Goal: Information Seeking & Learning: Learn about a topic

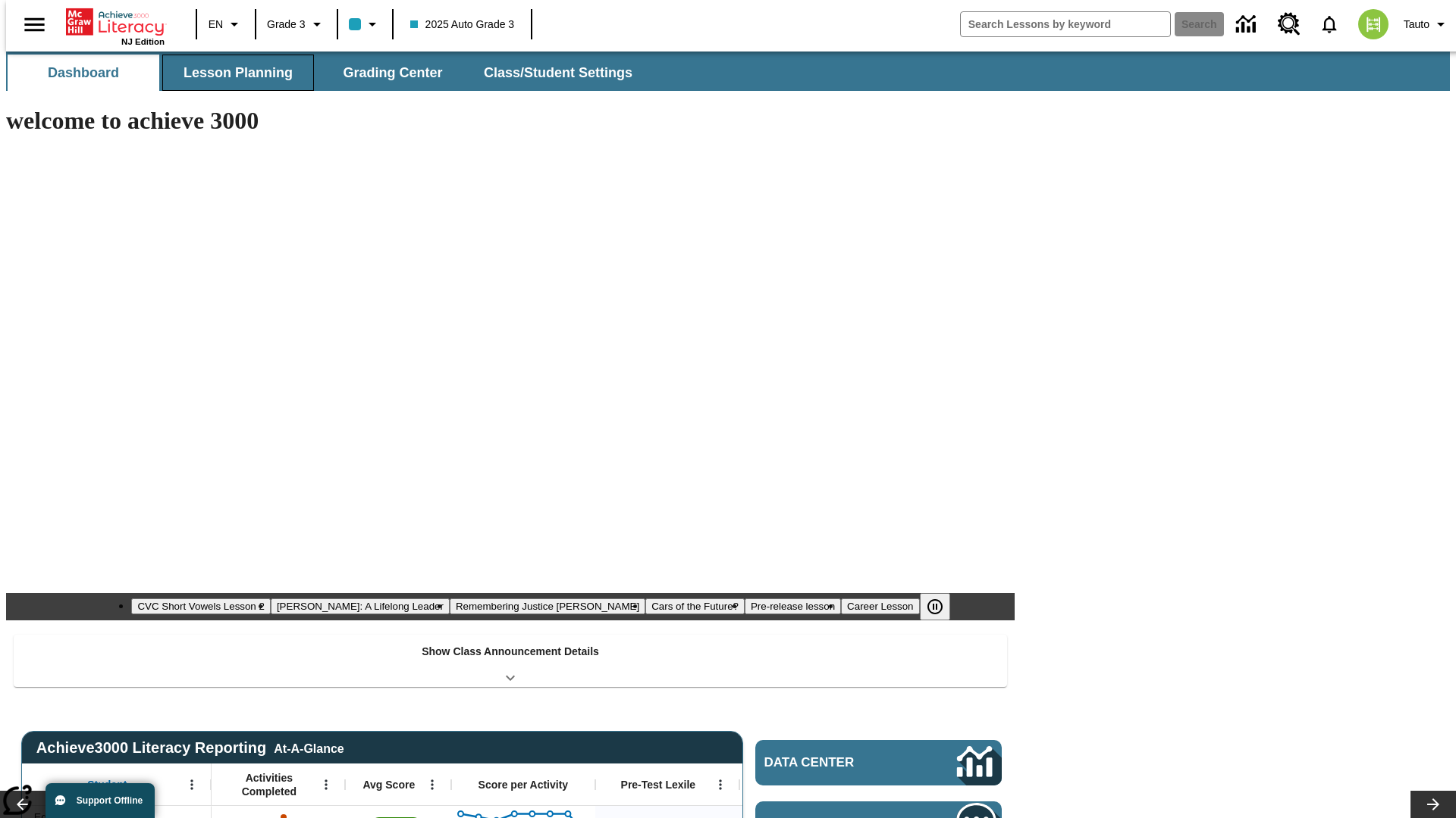
click at [232, 73] on span "Lesson Planning" at bounding box center [237, 73] width 109 height 18
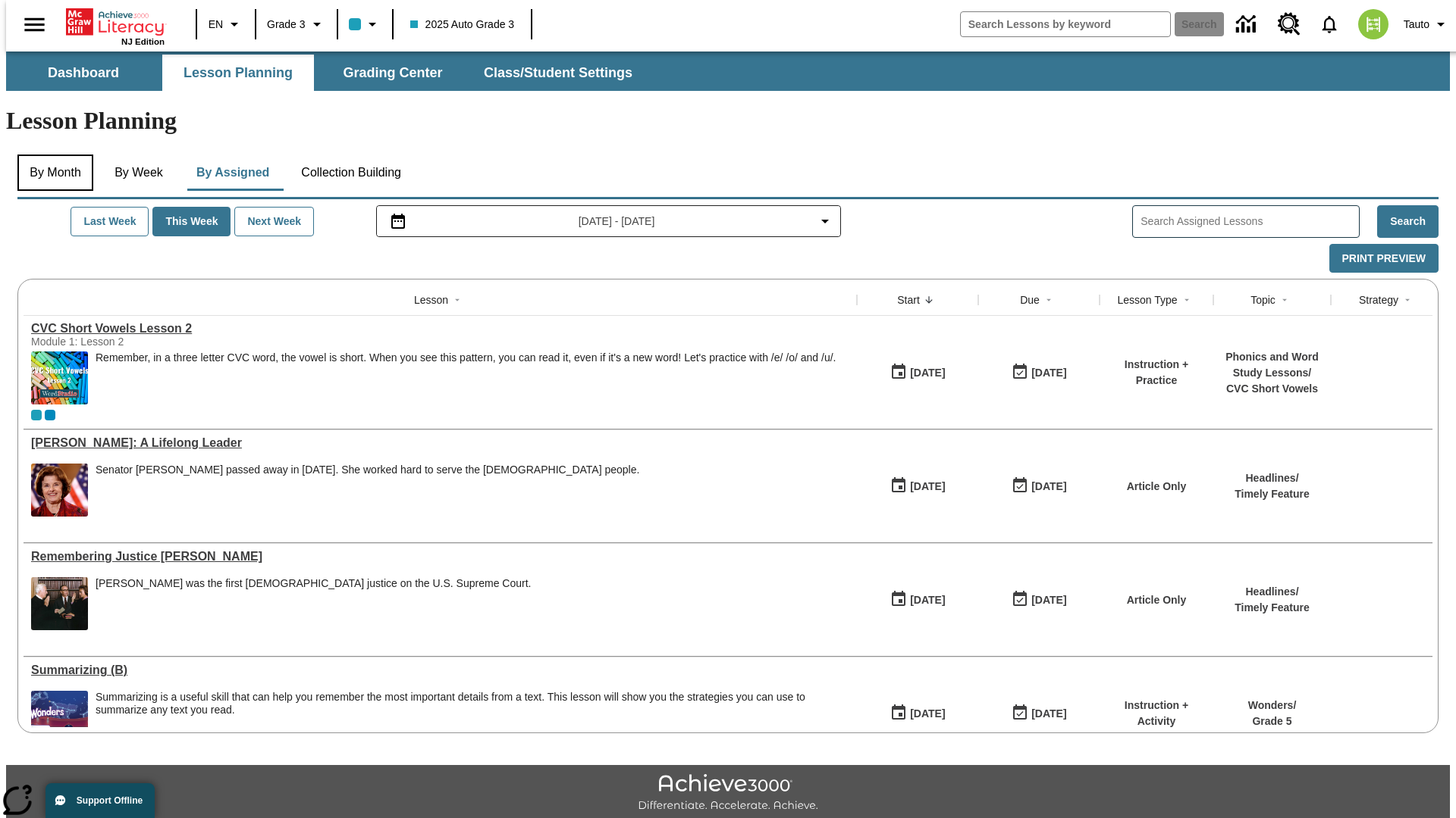
click at [51, 154] on button "By Month" at bounding box center [55, 172] width 75 height 36
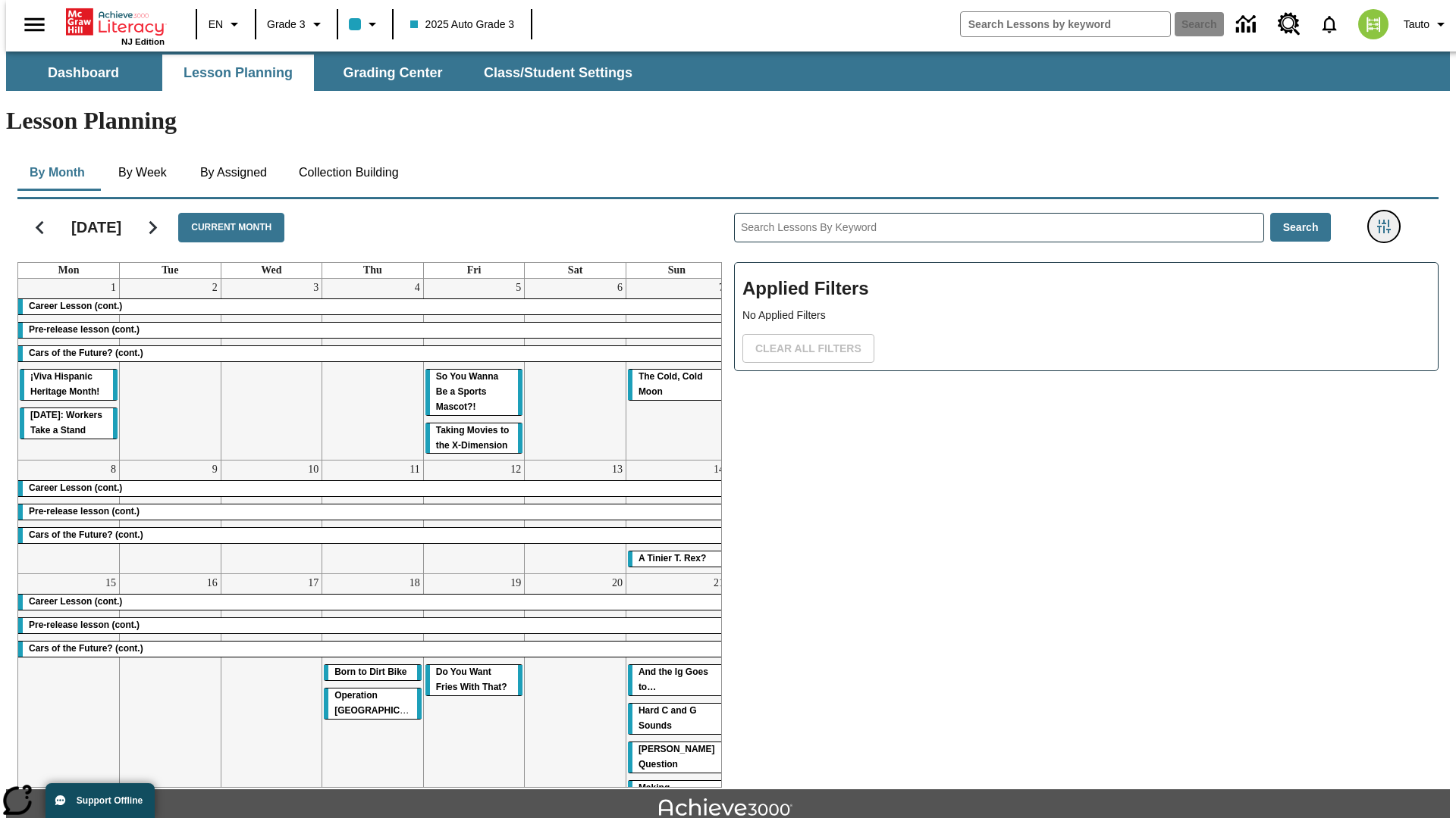
click at [1388, 220] on icon "Filters Side menu" at bounding box center [1383, 226] width 14 height 14
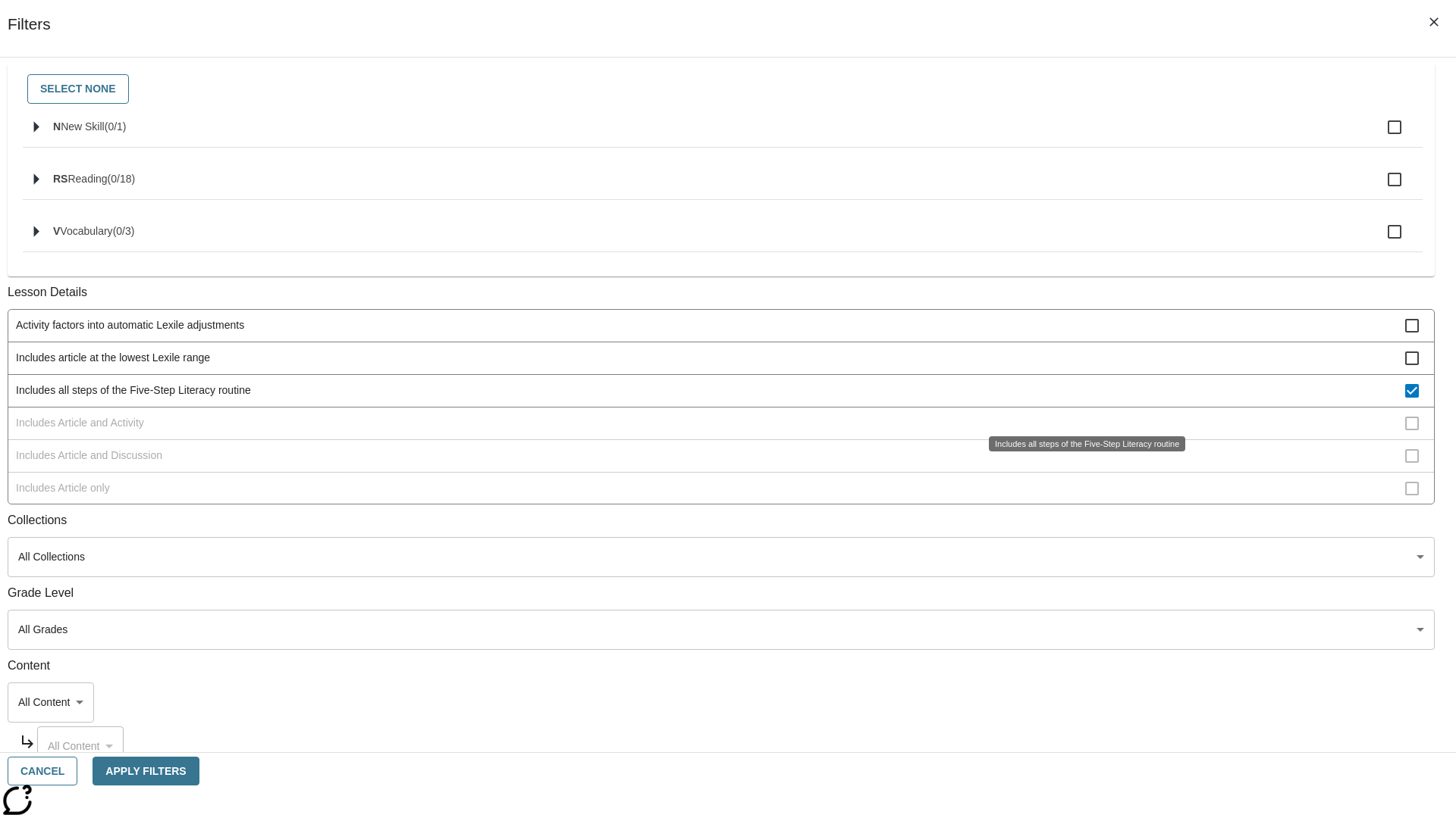
click at [1081, 398] on span "Includes all steps of the Five-Step Literacy routine" at bounding box center [710, 390] width 1389 height 16
checkbox input "false"
click at [1081, 431] on span "Includes Article and Activity" at bounding box center [710, 422] width 1389 height 16
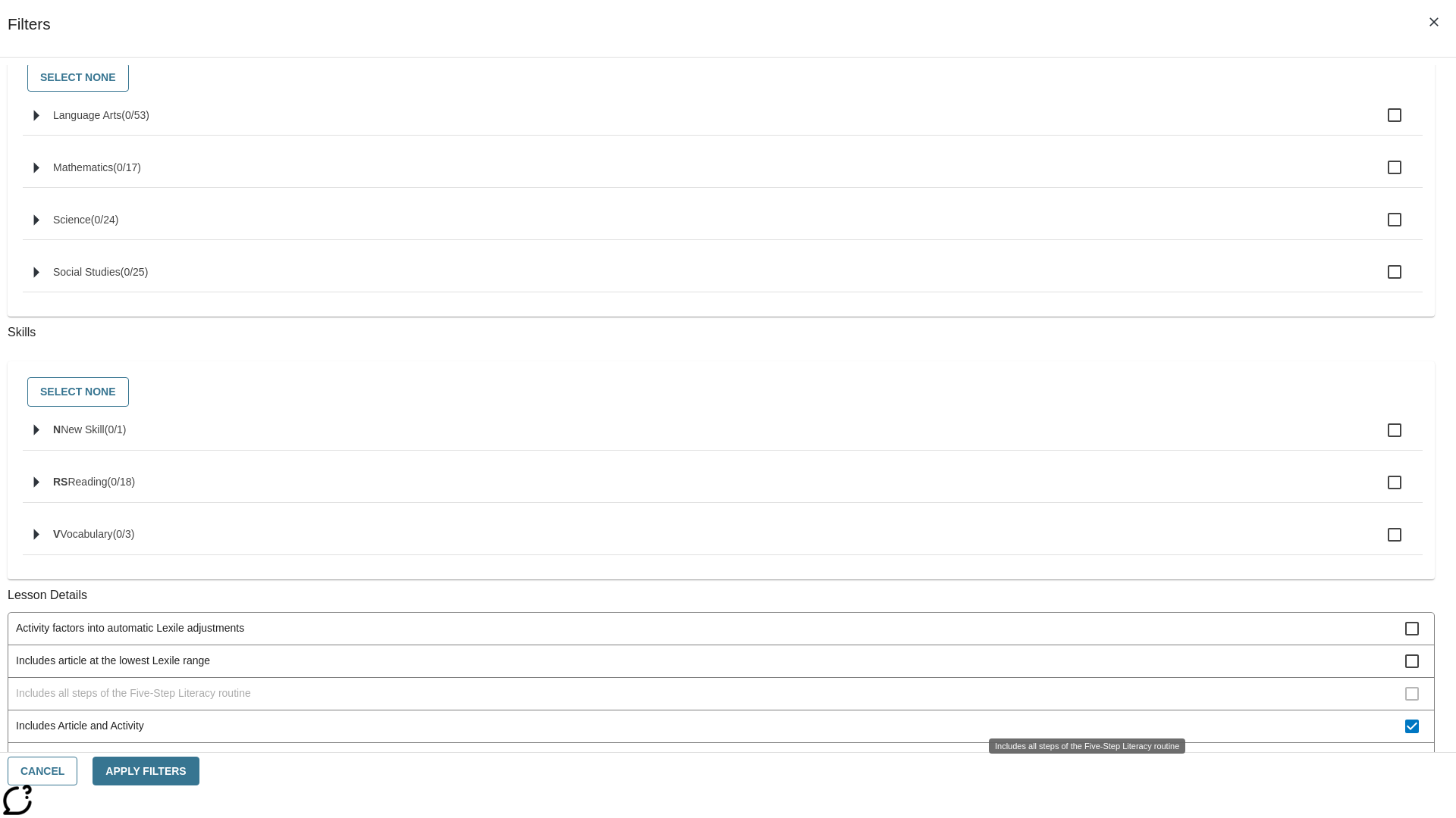
click at [1081, 718] on span "Includes Article and Activity" at bounding box center [710, 726] width 1389 height 16
checkbox input "false"
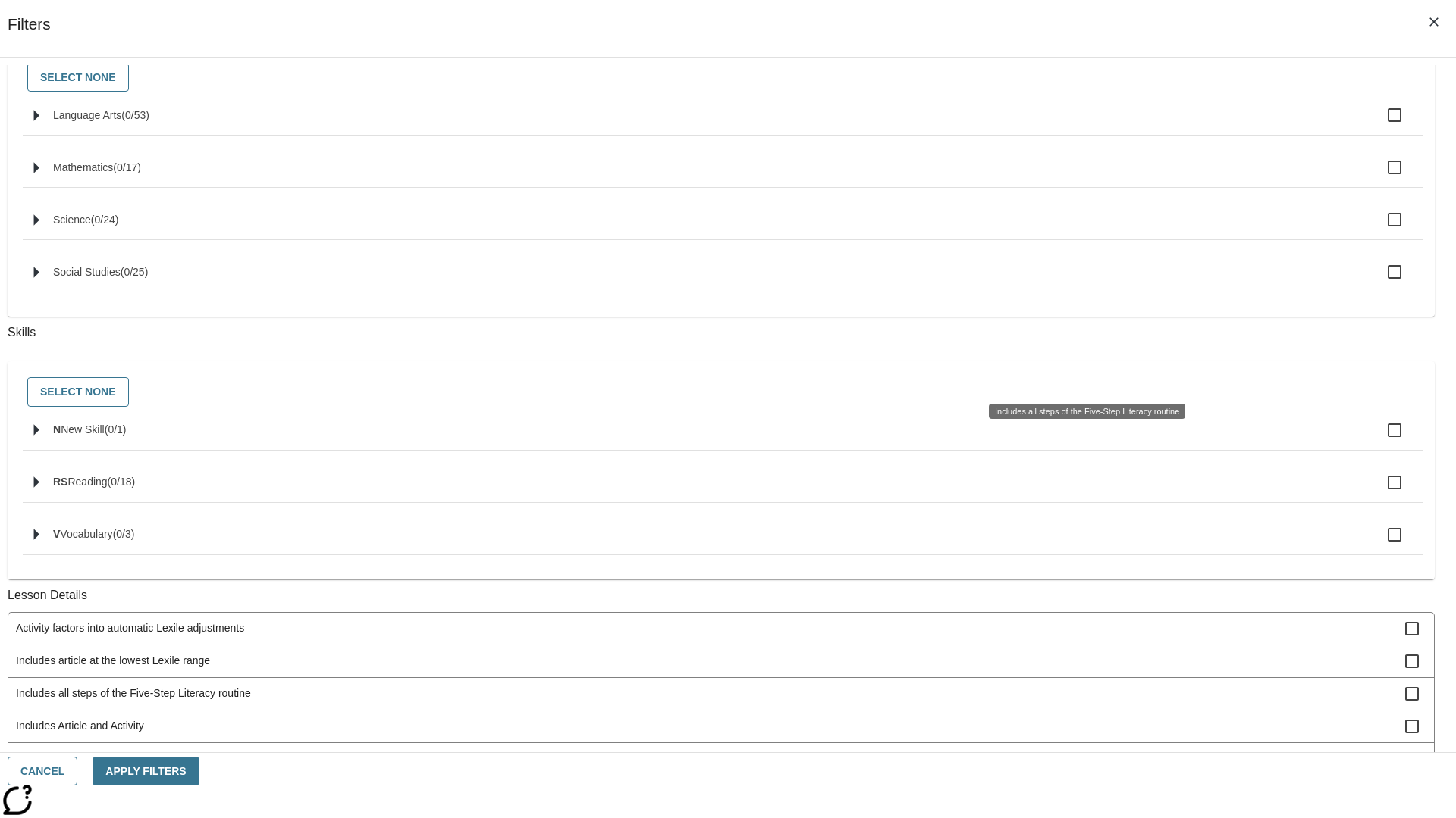
scroll to position [610, 0]
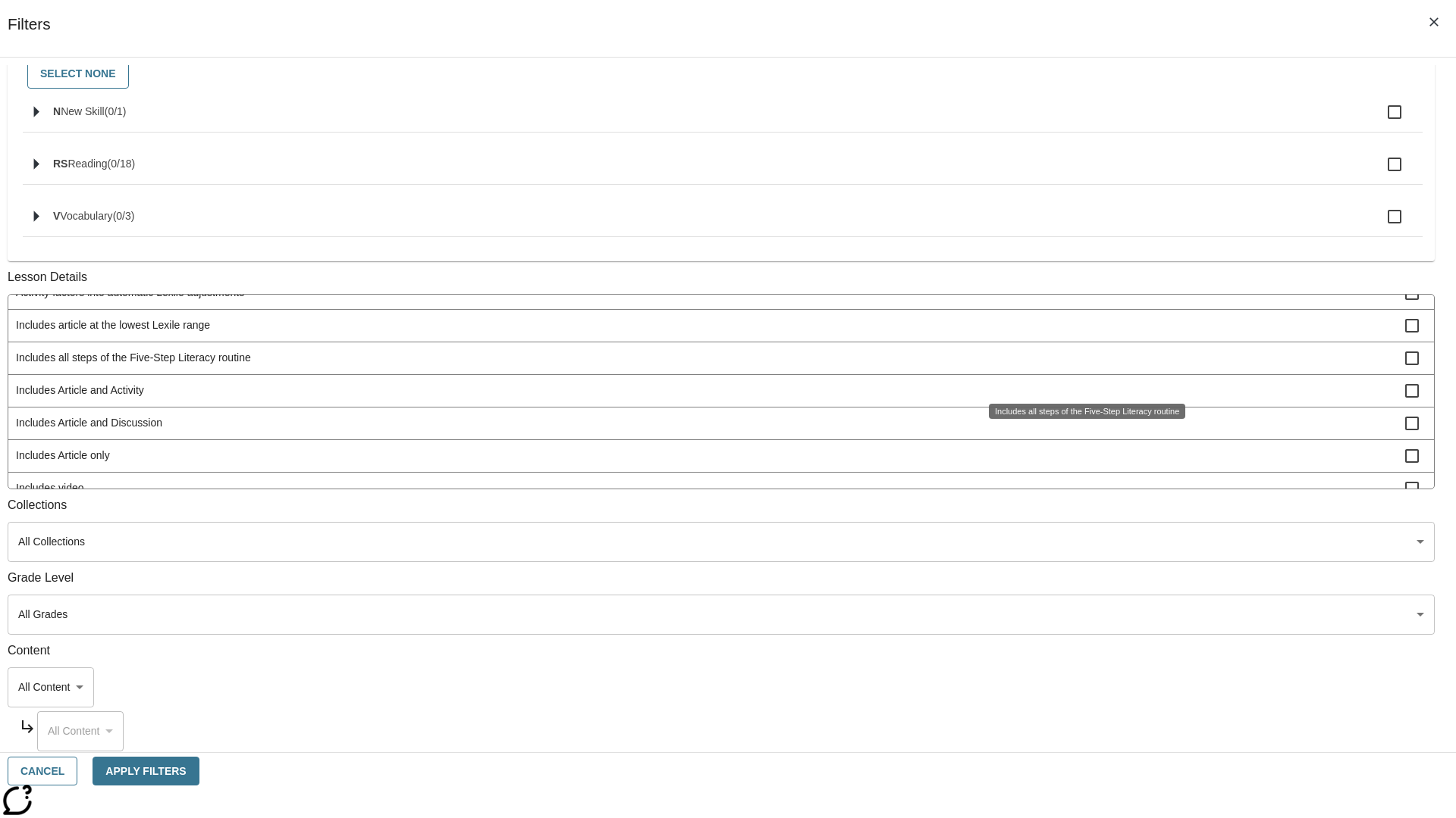
click at [1081, 431] on span "Includes Article and Discussion" at bounding box center [710, 422] width 1389 height 16
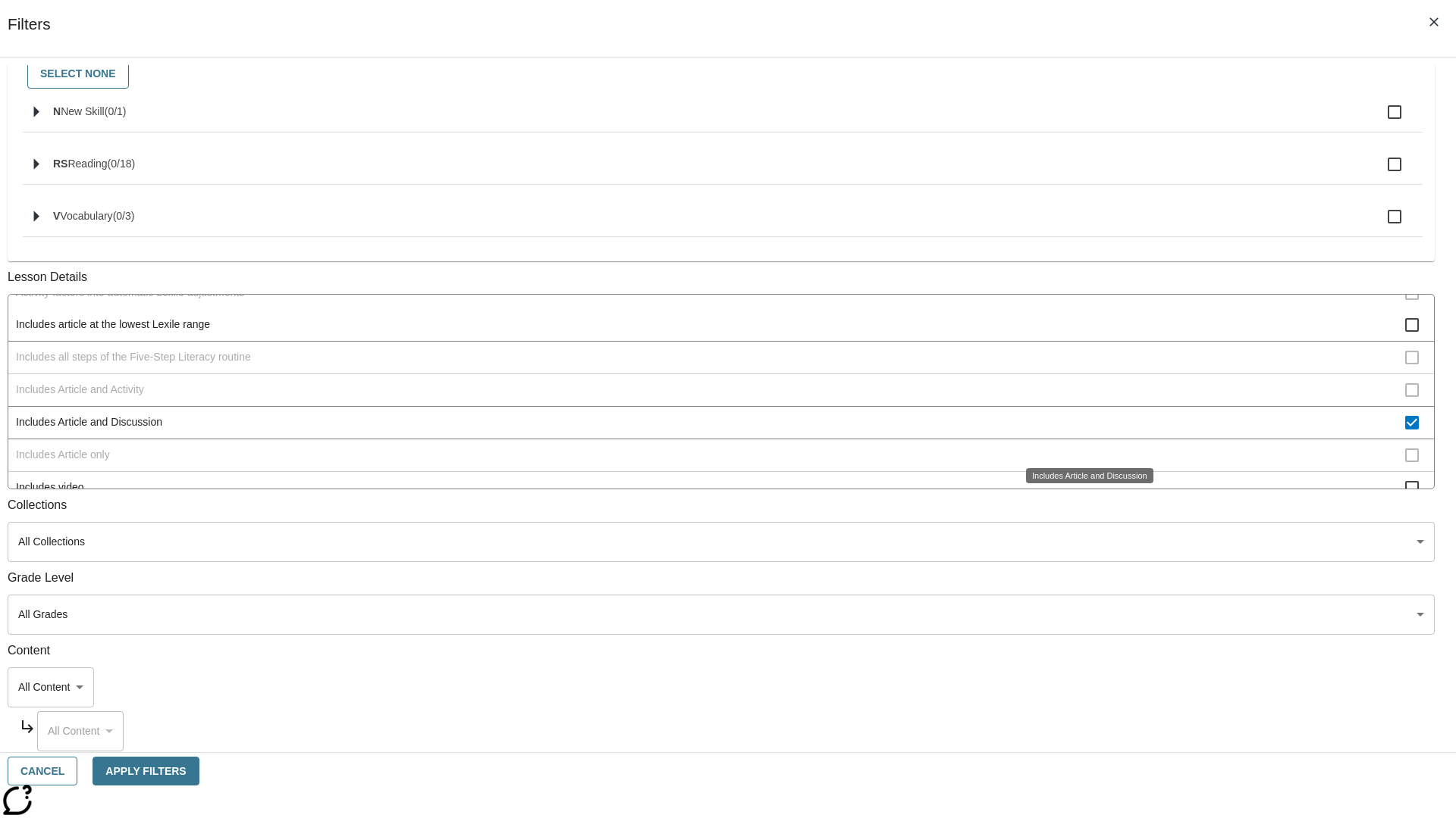
click at [1081, 431] on span "Includes Article and Discussion" at bounding box center [710, 422] width 1389 height 16
checkbox input "false"
click at [1081, 463] on span "Includes Article only" at bounding box center [710, 455] width 1389 height 16
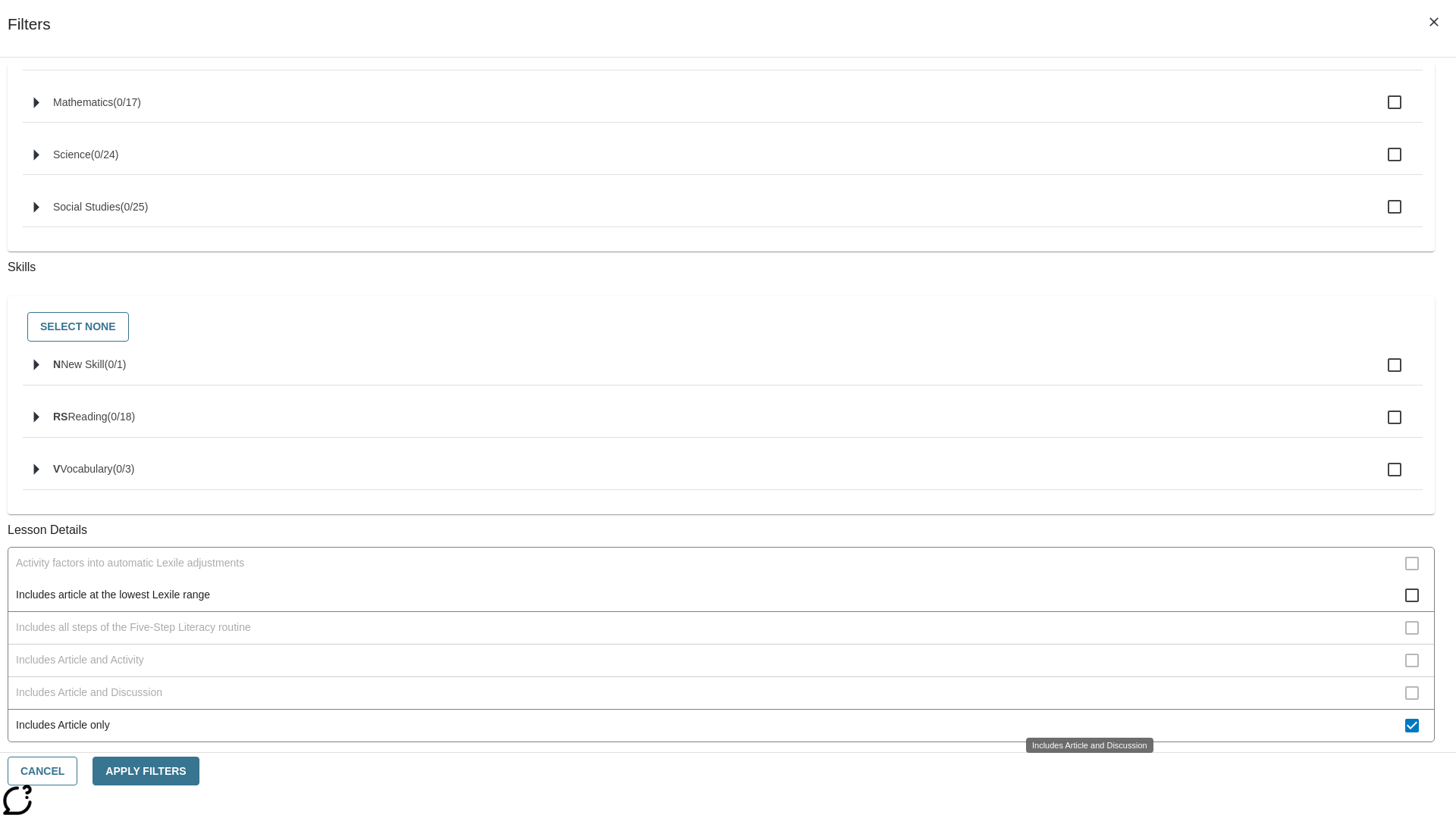
click at [1081, 717] on span "Includes Article only" at bounding box center [710, 725] width 1389 height 16
checkbox input "false"
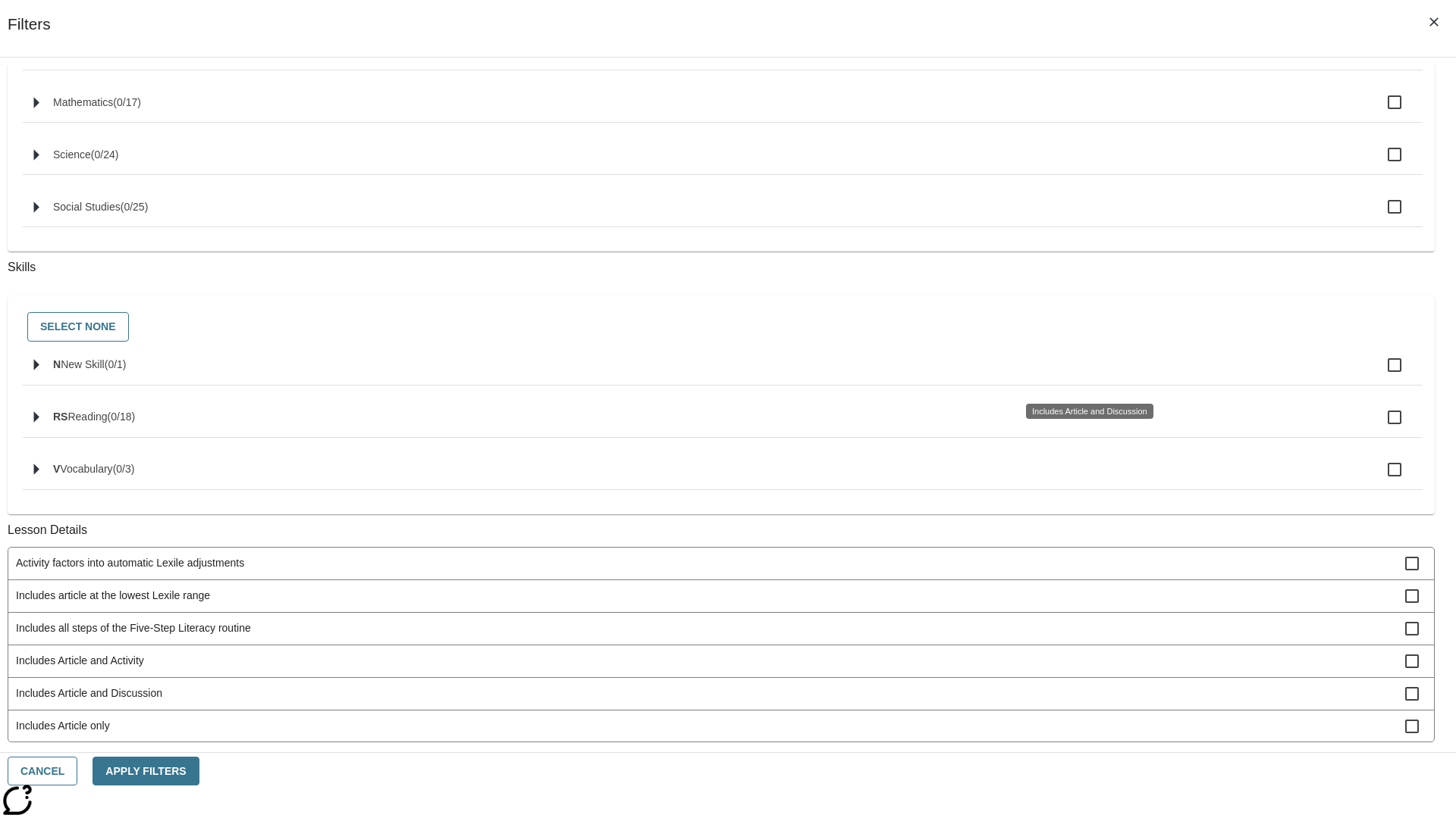
scroll to position [610, 0]
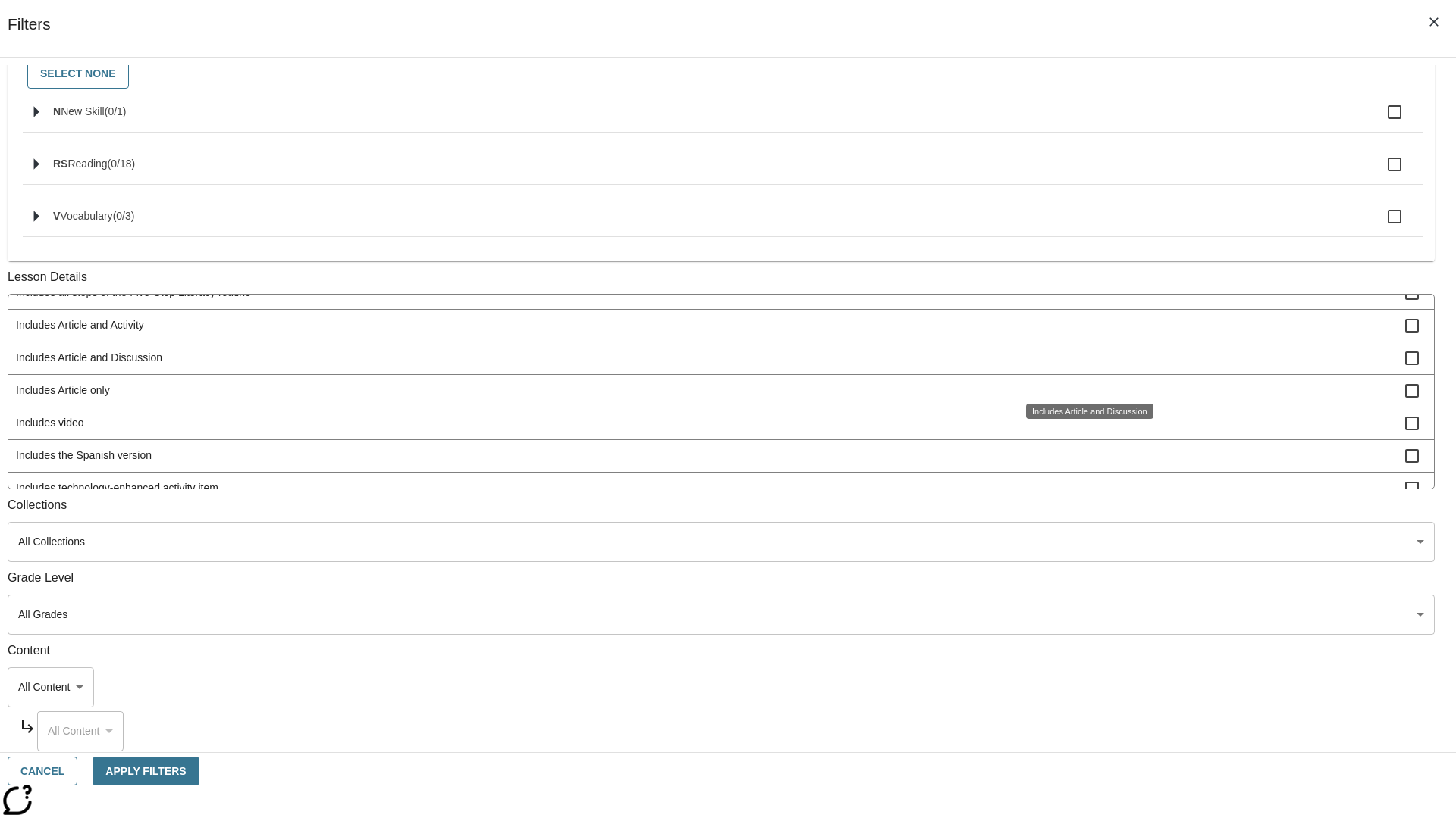
click at [1081, 496] on span "Includes technology-enhanced activity item" at bounding box center [710, 488] width 1389 height 16
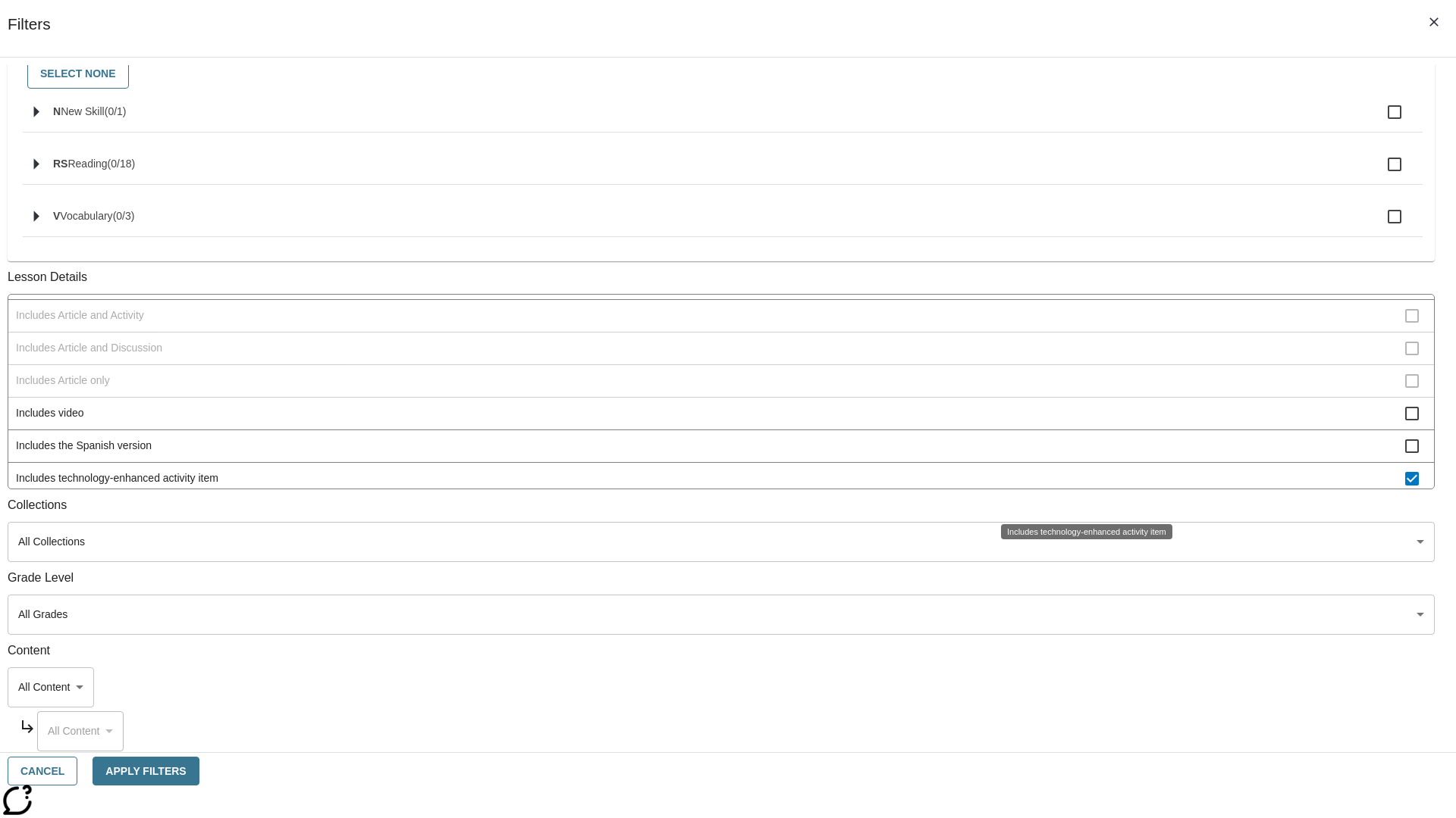
click at [1081, 487] on span "Includes technology-enhanced activity item" at bounding box center [710, 478] width 1389 height 16
checkbox input "false"
click at [1081, 503] on span "Includes Instruction and Activity" at bounding box center [710, 511] width 1389 height 16
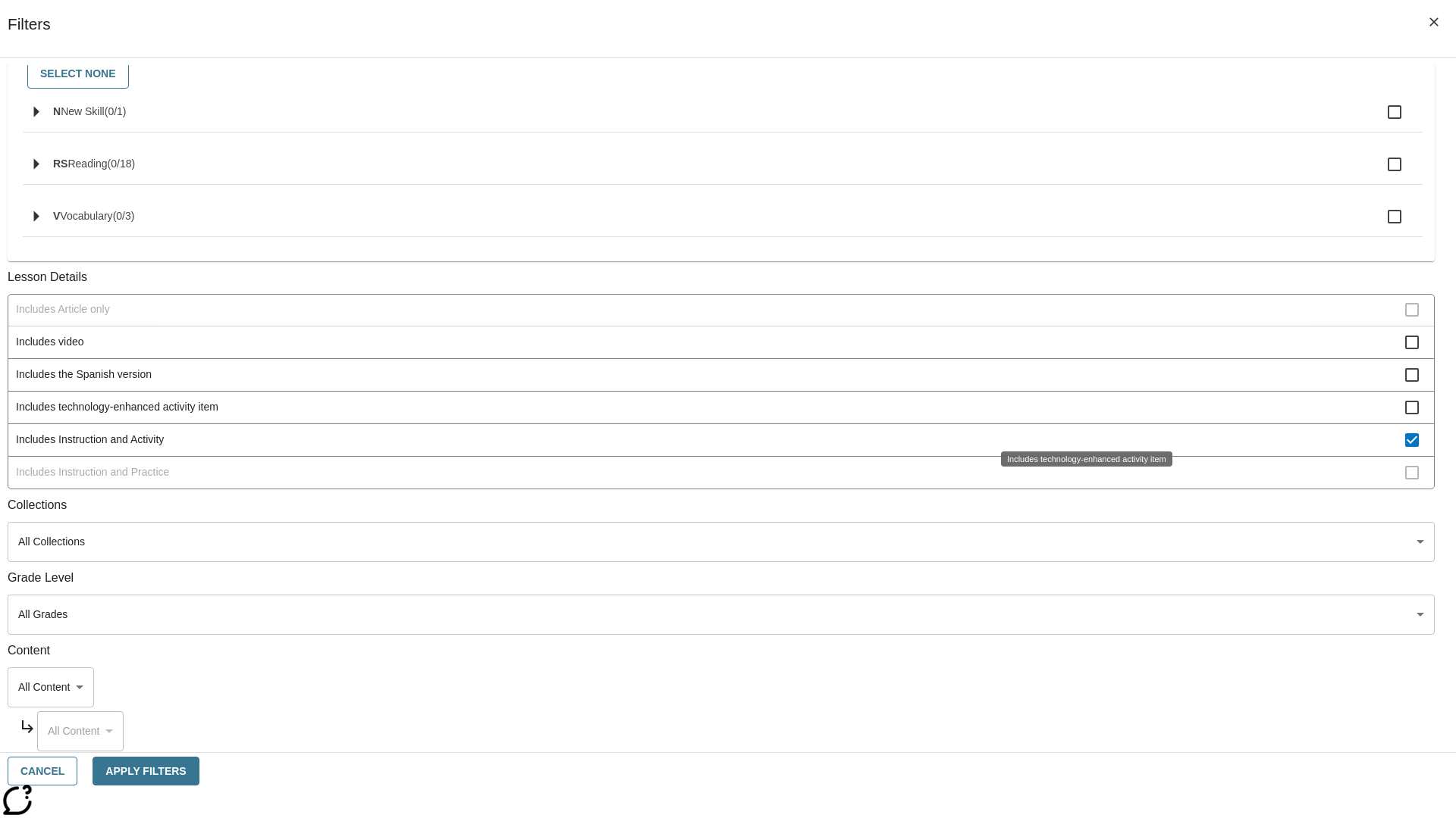
click at [1081, 448] on span "Includes Instruction and Activity" at bounding box center [710, 439] width 1389 height 16
checkbox input "false"
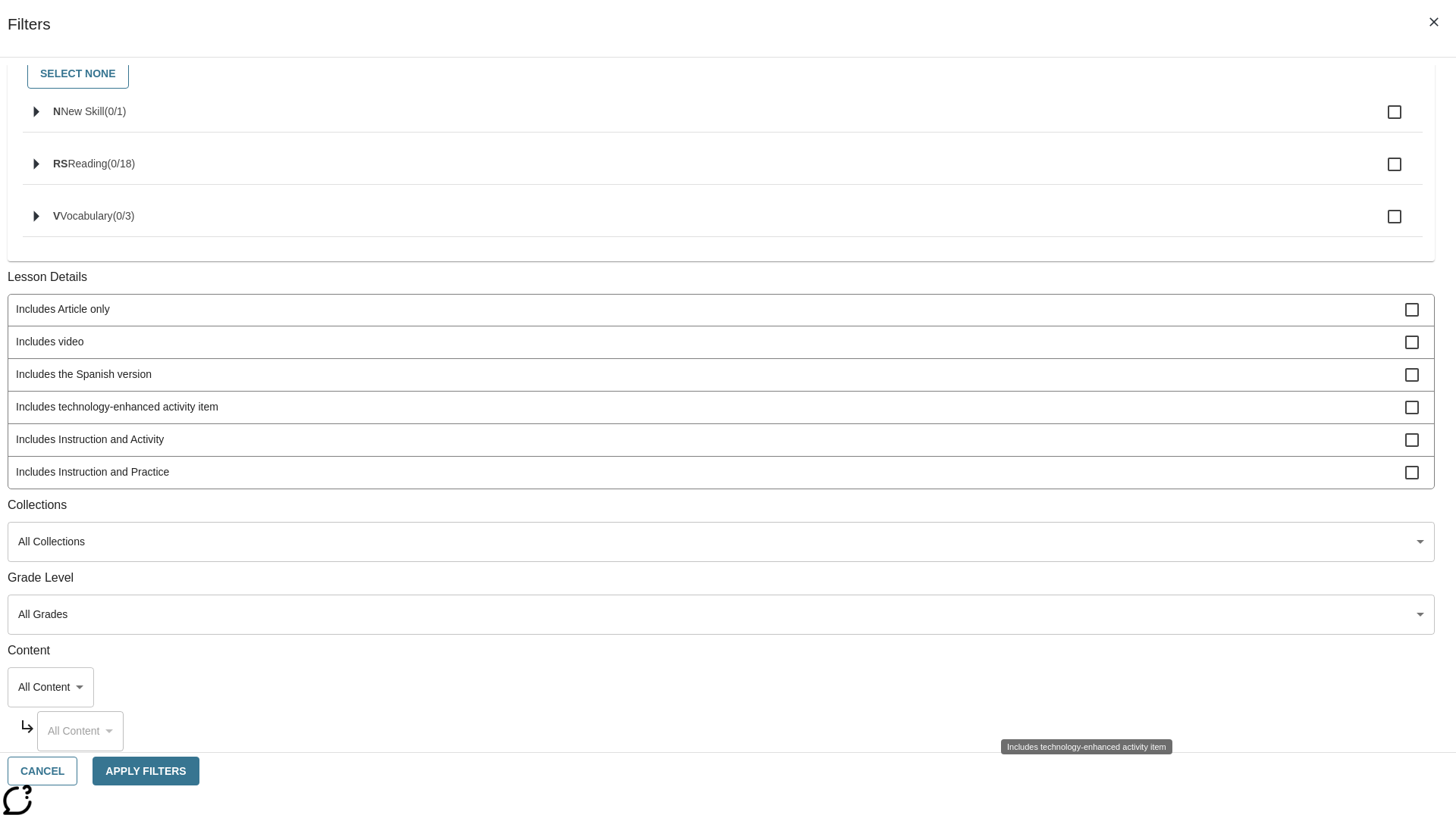
scroll to position [363, 0]
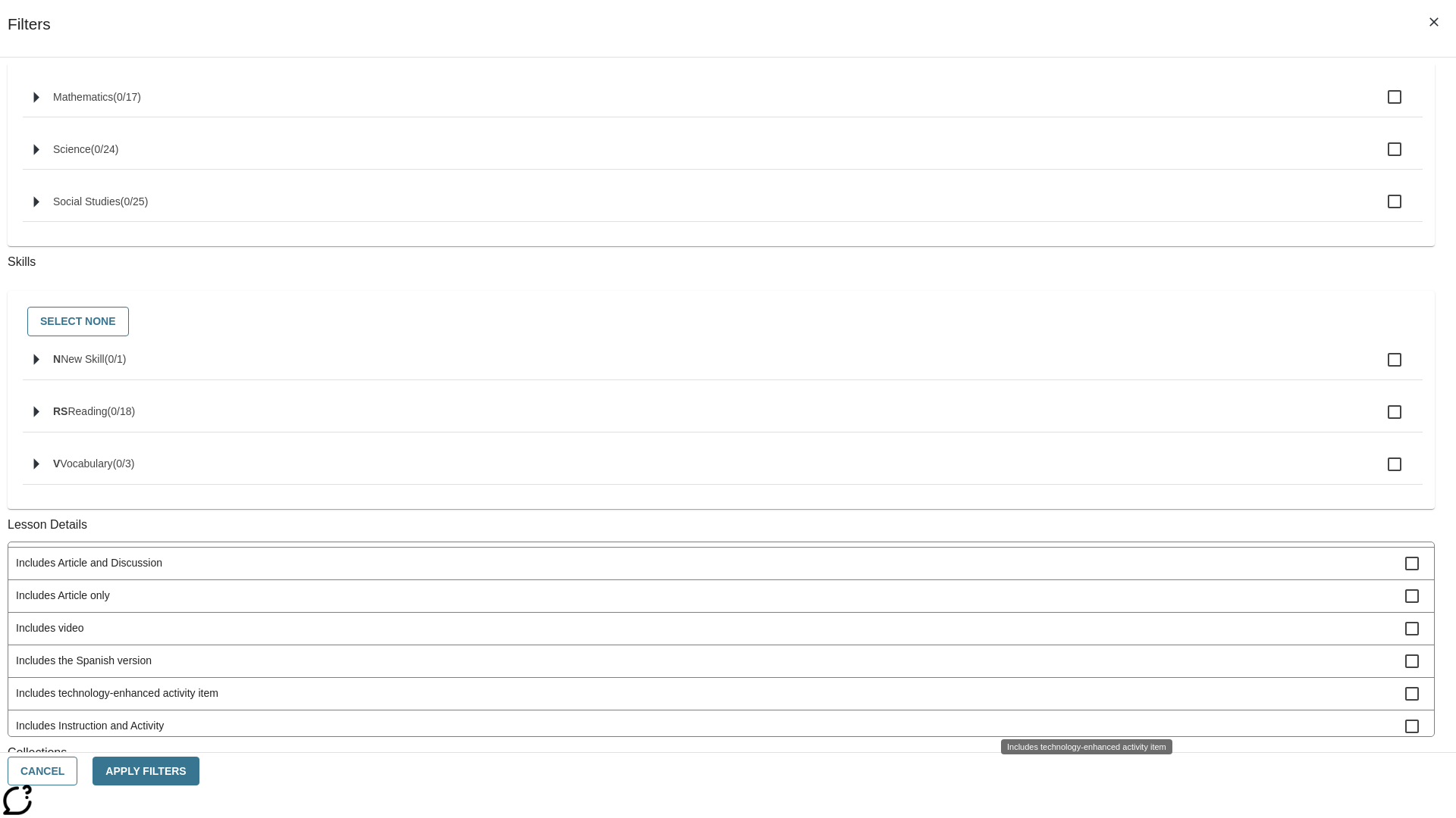
click at [1081, 751] on span "Includes Instruction and Practice" at bounding box center [710, 758] width 1389 height 16
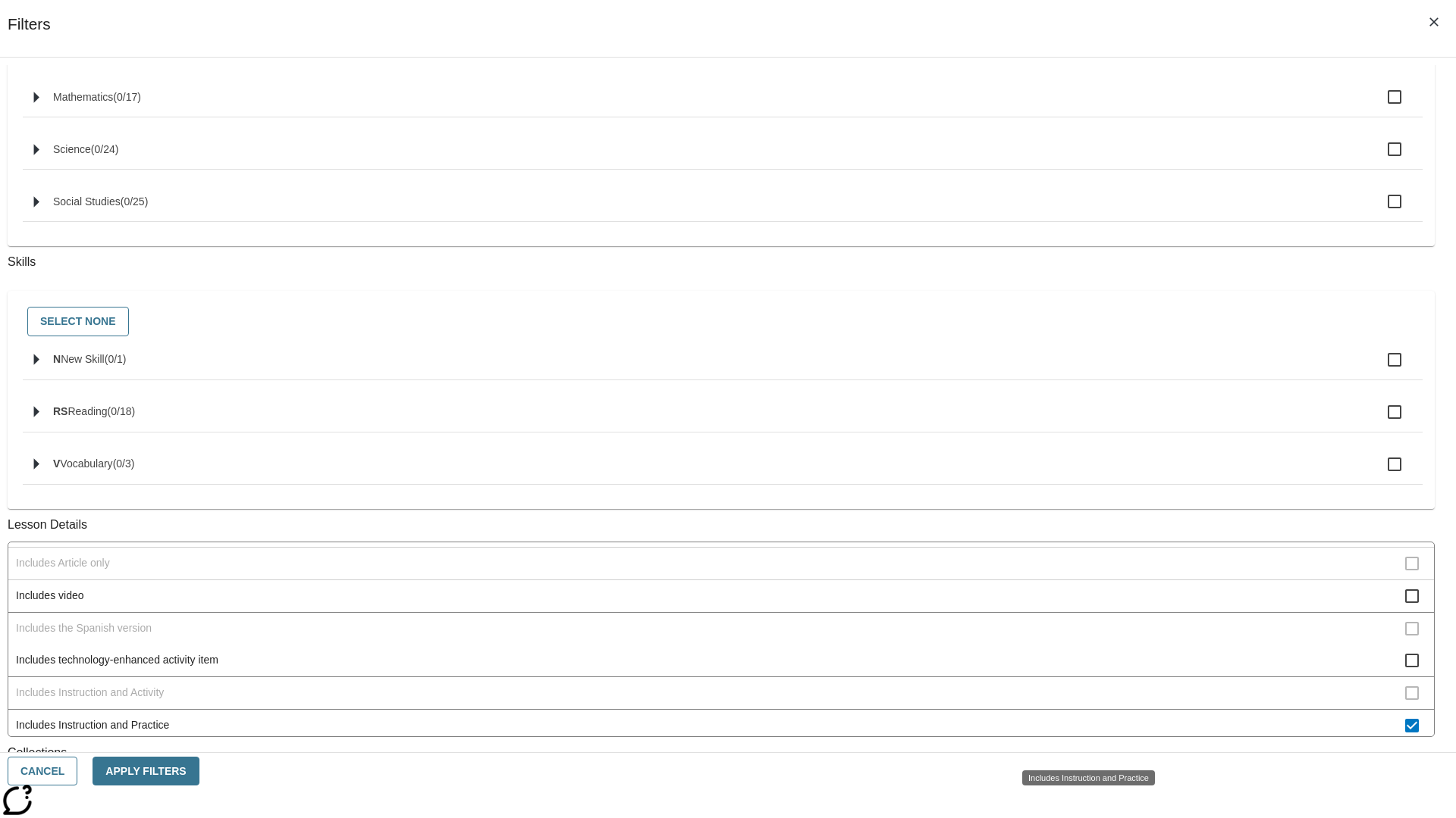
click at [1081, 733] on span "Includes Instruction and Practice" at bounding box center [710, 725] width 1389 height 16
checkbox input "false"
click at [1081, 409] on span "Activity factors into automatic Lexile adjustments" at bounding box center [710, 400] width 1389 height 16
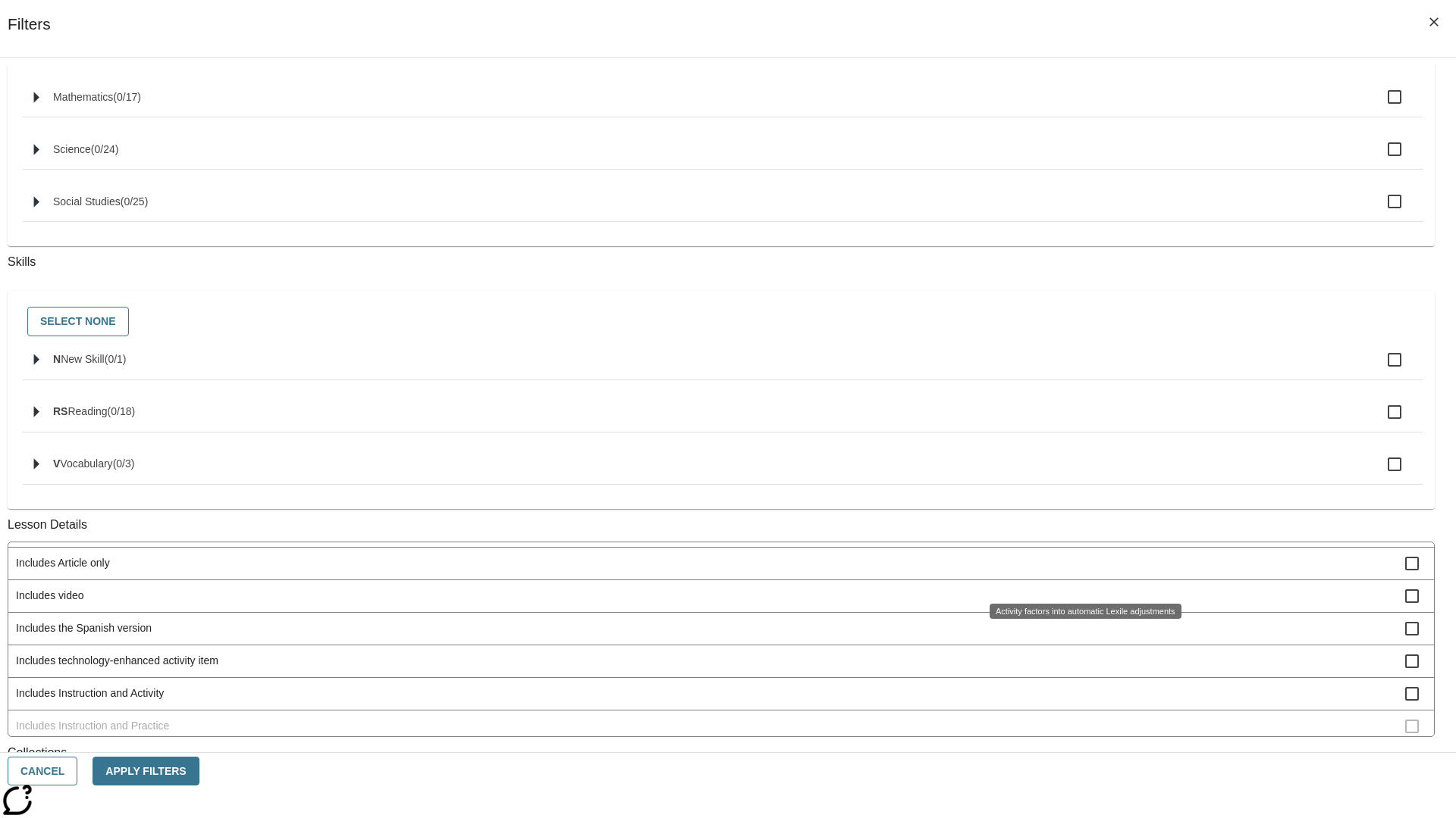
scroll to position [0, 0]
click at [1081, 566] on span "Activity factors into automatic Lexile adjustments" at bounding box center [710, 557] width 1389 height 16
checkbox input "false"
click at [1081, 598] on span "Includes article at the lowest Lexile range" at bounding box center [710, 590] width 1389 height 16
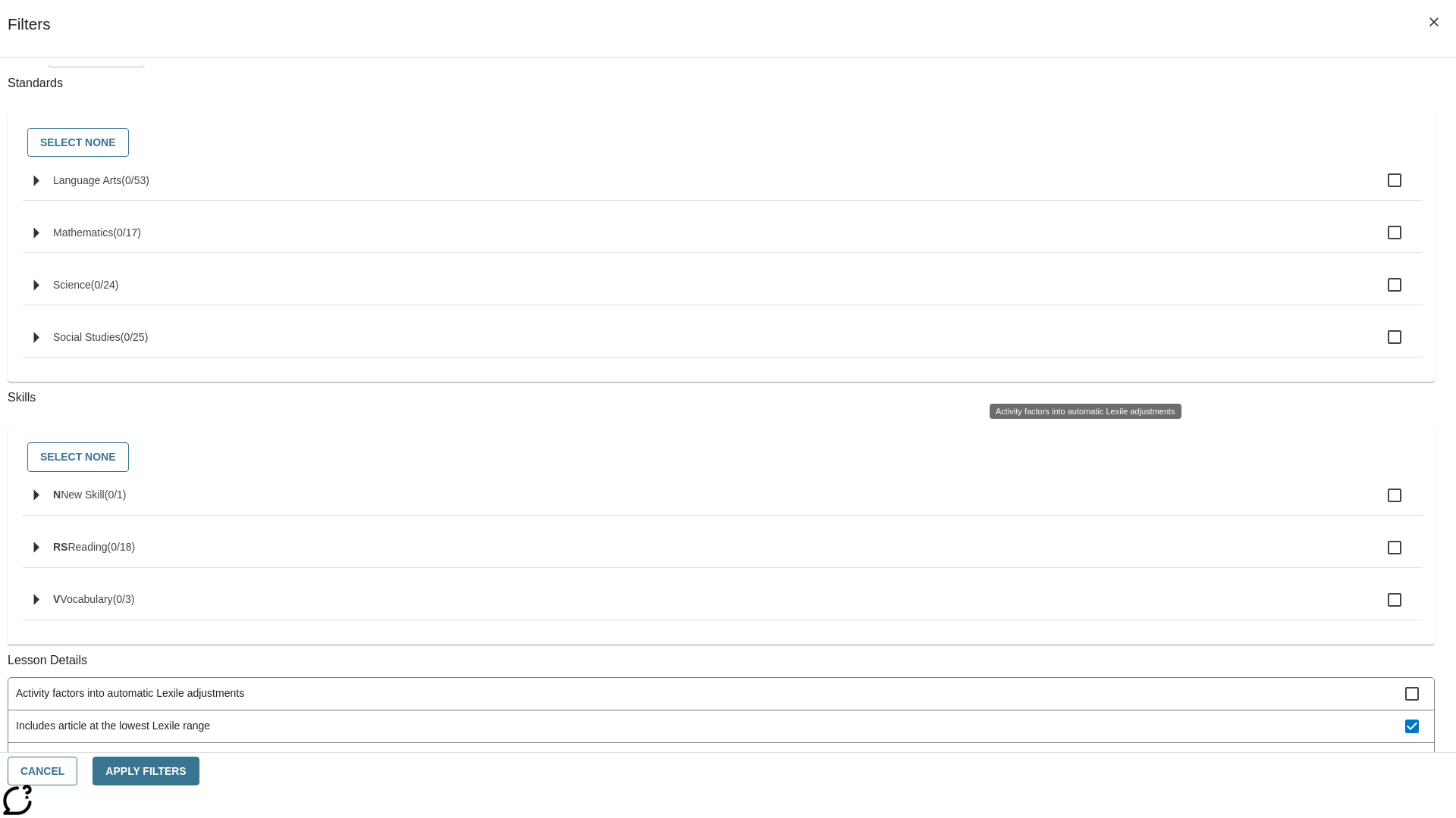
scroll to position [563, 0]
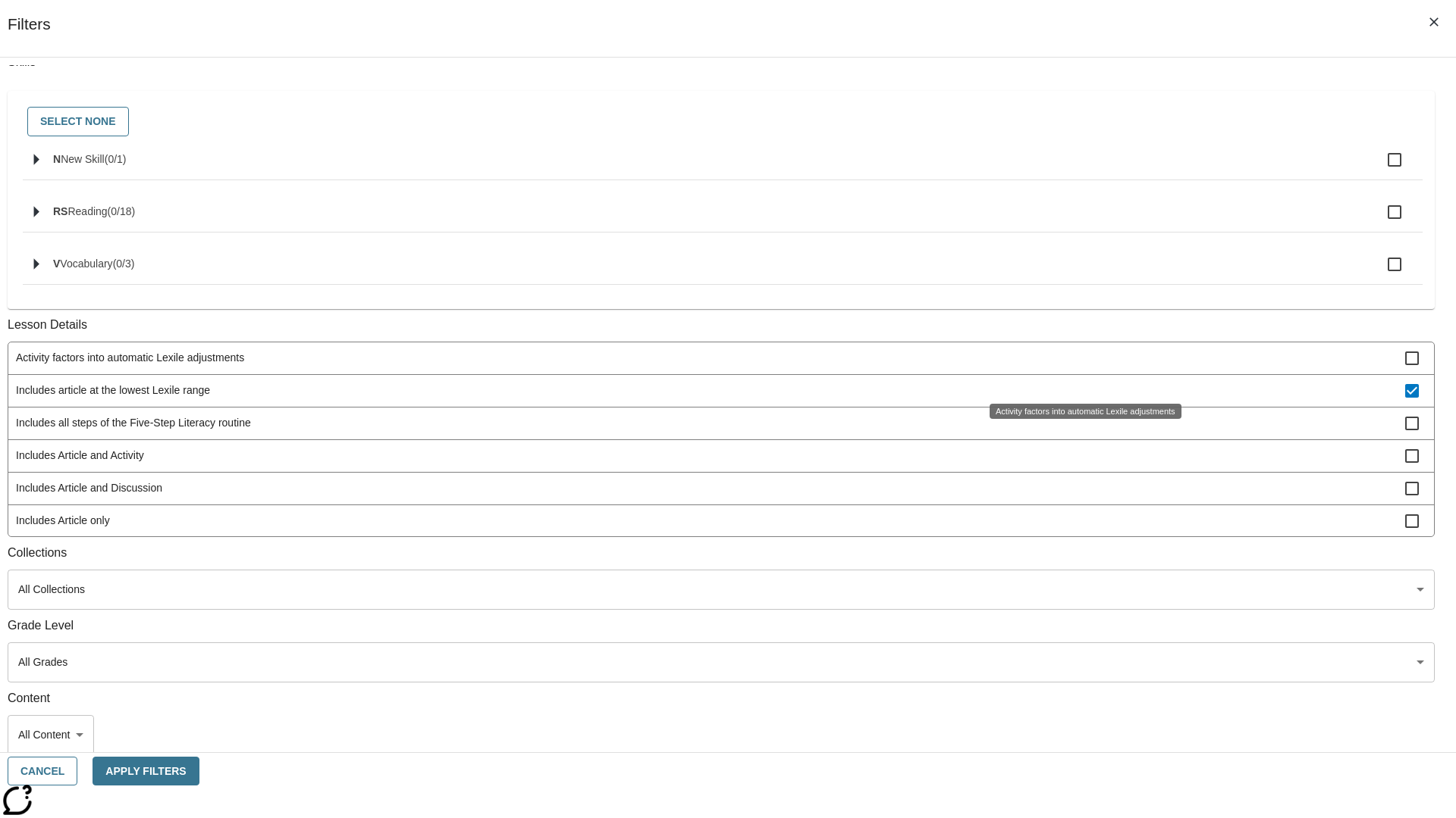
click at [1080, 382] on span "Includes article at the lowest Lexile range" at bounding box center [710, 390] width 1389 height 16
checkbox input "false"
